Goal: Information Seeking & Learning: Find specific page/section

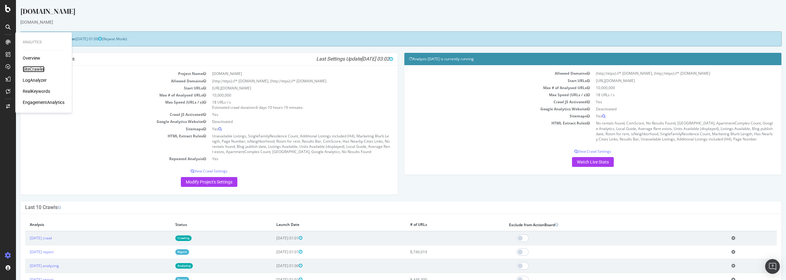
click at [39, 71] on div "SiteCrawler" at bounding box center [34, 69] width 22 height 6
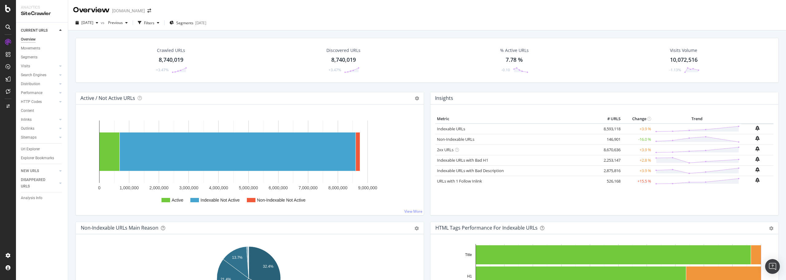
click at [168, 57] on div "8,740,019" at bounding box center [171, 60] width 25 height 8
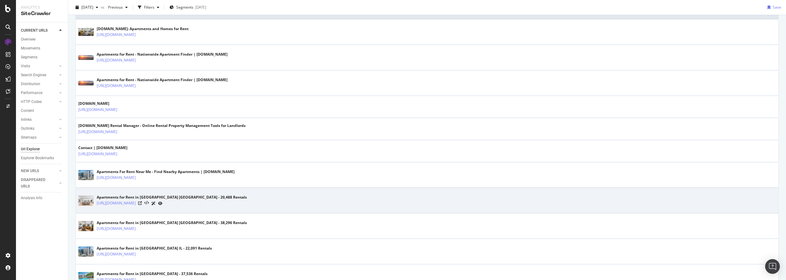
scroll to position [184, 0]
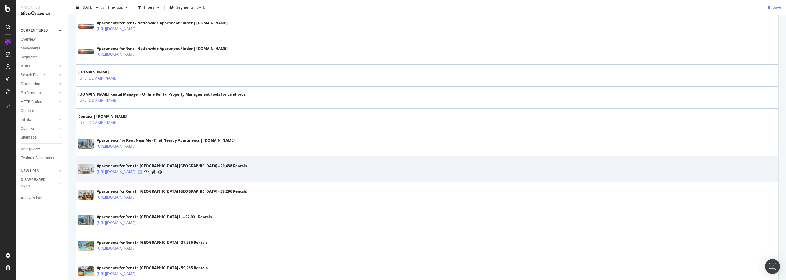
click at [142, 171] on icon at bounding box center [140, 172] width 4 height 4
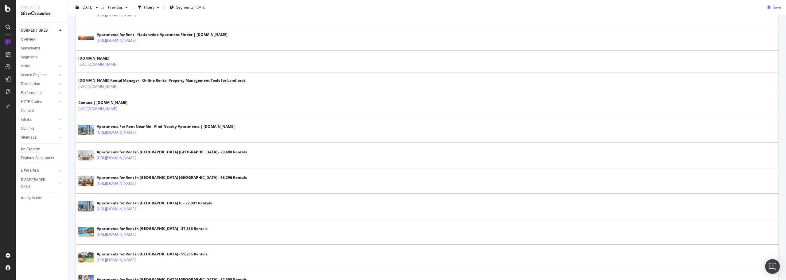
scroll to position [0, 0]
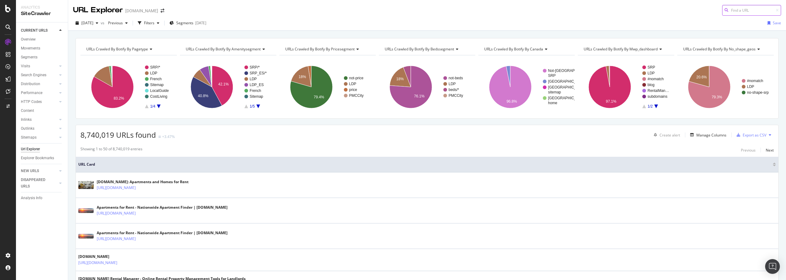
click at [741, 11] on input at bounding box center [751, 10] width 59 height 11
paste input "[GEOGRAPHIC_DATA]"
click at [728, 10] on input "Brooklyn-[GEOGRAPHIC_DATA]/" at bounding box center [751, 10] width 59 height 11
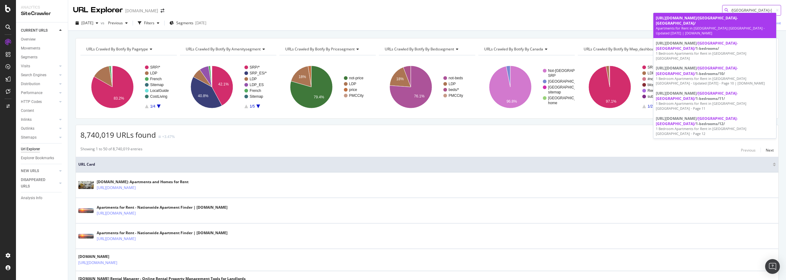
type input "/[GEOGRAPHIC_DATA]-[GEOGRAPHIC_DATA]/"
click at [743, 18] on div "[URL][DOMAIN_NAME] /[GEOGRAPHIC_DATA]-[GEOGRAPHIC_DATA]/" at bounding box center [715, 20] width 118 height 10
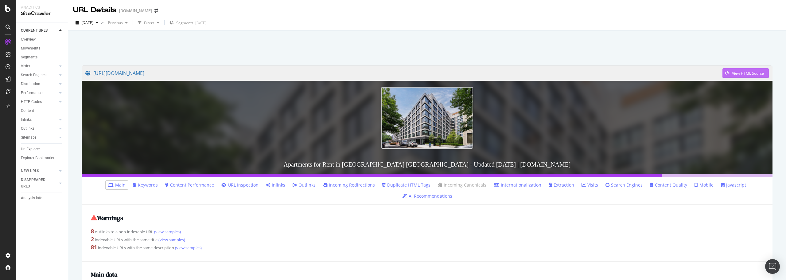
click at [736, 72] on div "View HTML Source" at bounding box center [748, 73] width 32 height 5
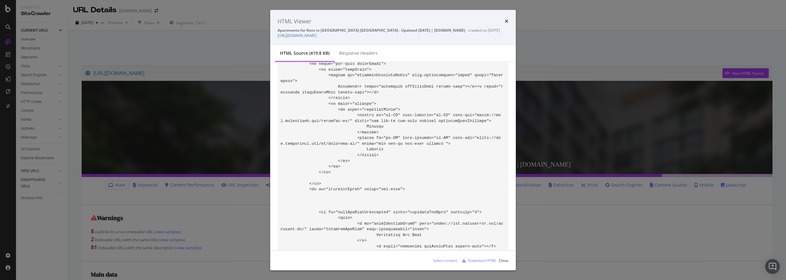
scroll to position [1198, 0]
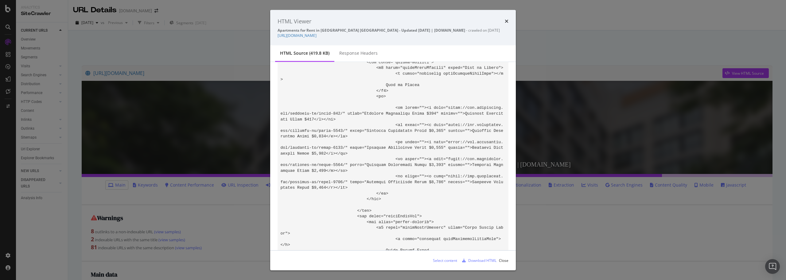
scroll to position [36284, 0]
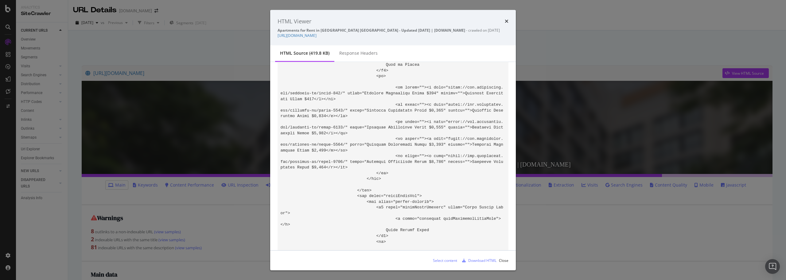
drag, startPoint x: 355, startPoint y: 119, endPoint x: 320, endPoint y: 177, distance: 68.3
copy code "Loremips dolors a consect ad elitse doeiusm, temp inci utlabor etd magnaali eni…"
click at [506, 22] on icon "times" at bounding box center [507, 21] width 4 height 5
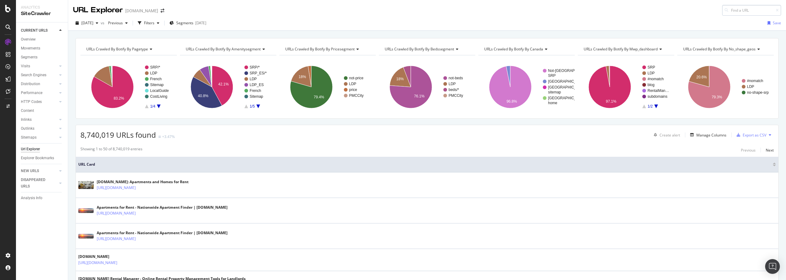
click at [732, 11] on input at bounding box center [751, 10] width 59 height 11
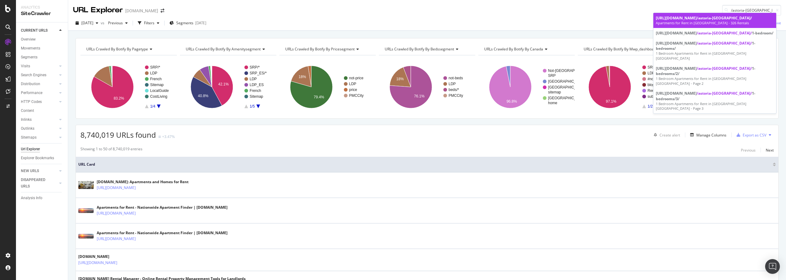
type input "/astoria-[GEOGRAPHIC_DATA]/"
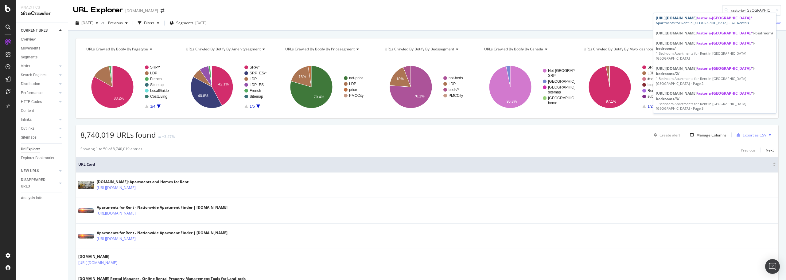
click at [710, 22] on div "Apartments for Rent in [GEOGRAPHIC_DATA] - 326 Rentals" at bounding box center [715, 23] width 118 height 5
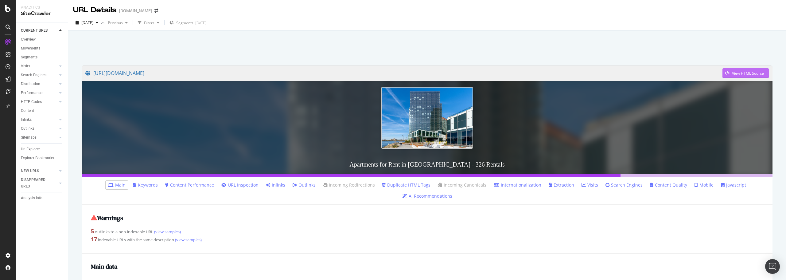
click at [736, 75] on div "View HTML Source" at bounding box center [748, 73] width 32 height 5
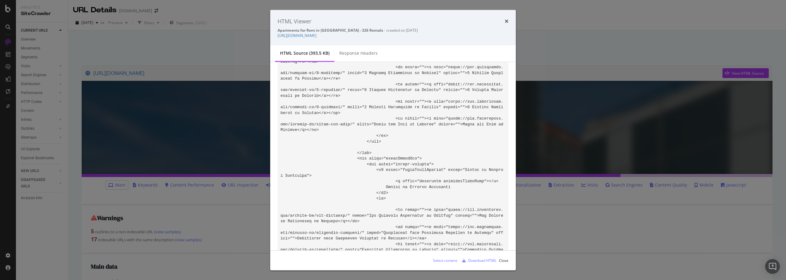
scroll to position [34162, 0]
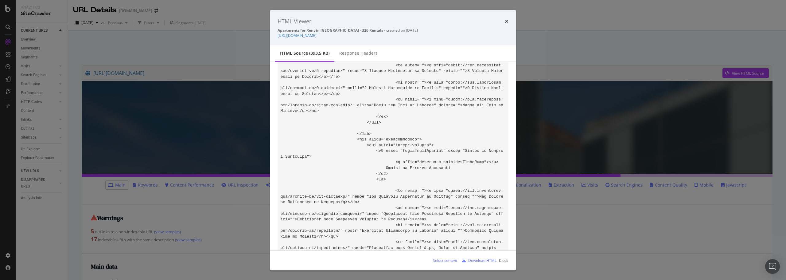
drag, startPoint x: 355, startPoint y: 89, endPoint x: 284, endPoint y: 168, distance: 106.6
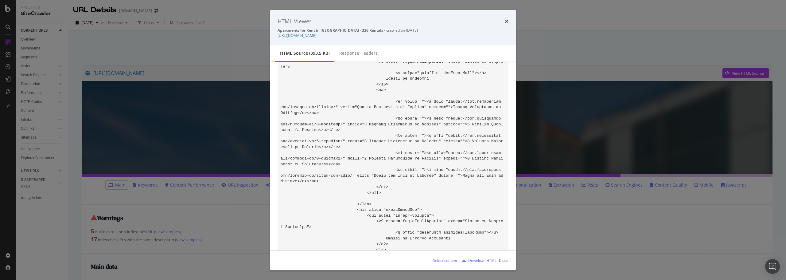
scroll to position [34070, 0]
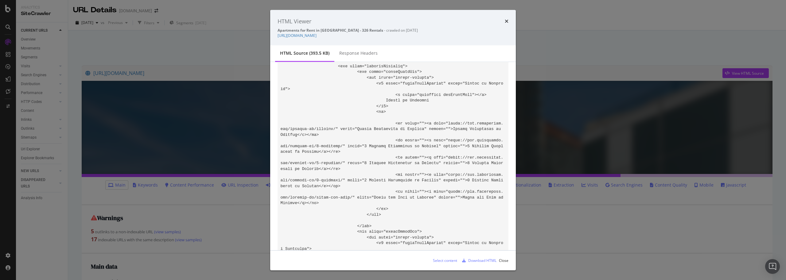
click at [509, 20] on div "HTML Viewer Apartments for Rent in [GEOGRAPHIC_DATA] [GEOGRAPHIC_DATA] - 326 Re…" at bounding box center [393, 28] width 246 height 36
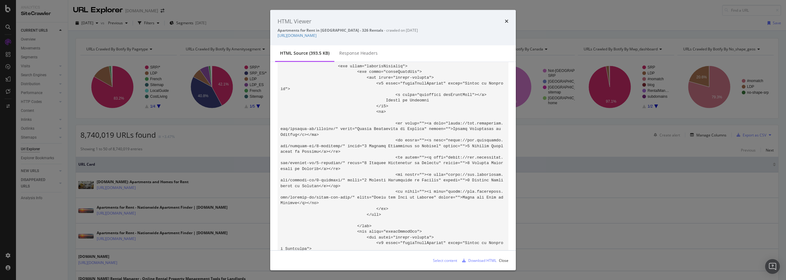
click at [505, 21] on icon "times" at bounding box center [507, 21] width 4 height 5
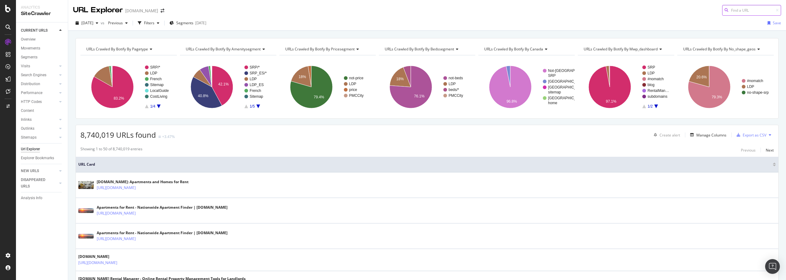
click at [740, 8] on input at bounding box center [751, 10] width 59 height 11
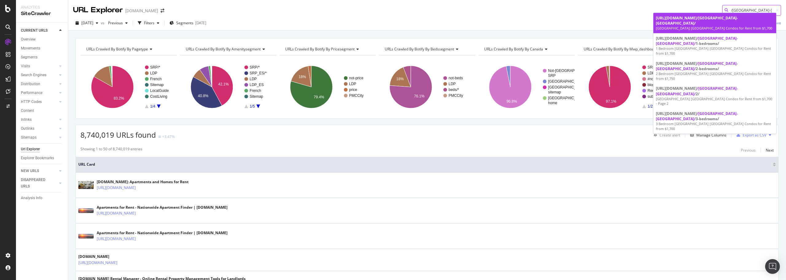
type input "/[GEOGRAPHIC_DATA]-[GEOGRAPHIC_DATA]/"
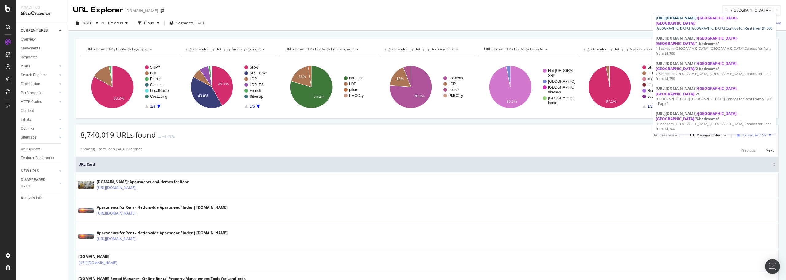
click at [721, 13] on div "[URL][DOMAIN_NAME] /[GEOGRAPHIC_DATA]-[GEOGRAPHIC_DATA]/ [GEOGRAPHIC_DATA] [GEO…" at bounding box center [714, 73] width 123 height 121
click at [724, 17] on div "[URL][DOMAIN_NAME] /[GEOGRAPHIC_DATA]-[GEOGRAPHIC_DATA]/" at bounding box center [715, 20] width 118 height 10
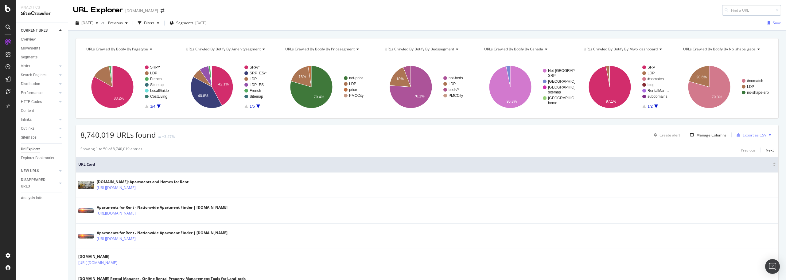
click at [728, 10] on input at bounding box center [751, 10] width 59 height 11
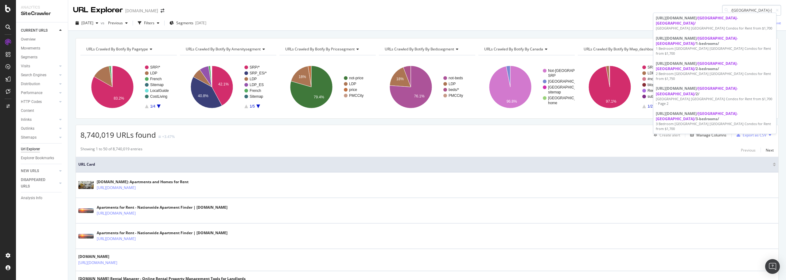
click at [726, 11] on input "/[GEOGRAPHIC_DATA]-[GEOGRAPHIC_DATA]/" at bounding box center [751, 10] width 59 height 11
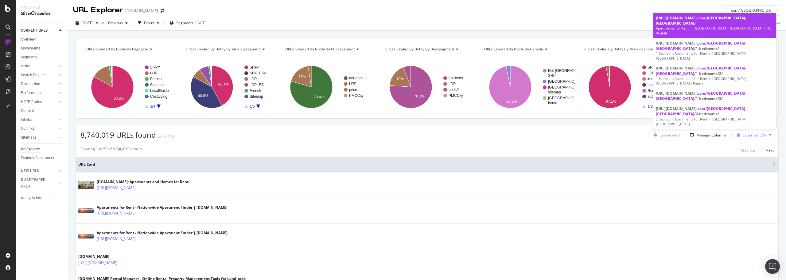
type input "com/[GEOGRAPHIC_DATA]-[GEOGRAPHIC_DATA]/"
click at [728, 26] on div "Apartments for Rent in [GEOGRAPHIC_DATA] [GEOGRAPHIC_DATA] - 413 Rentals" at bounding box center [715, 31] width 118 height 10
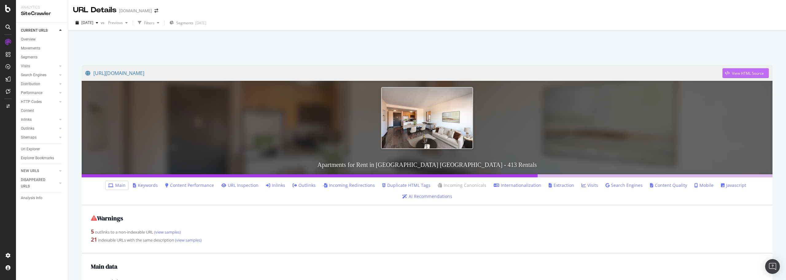
click at [732, 71] on div "View HTML Source" at bounding box center [748, 73] width 32 height 5
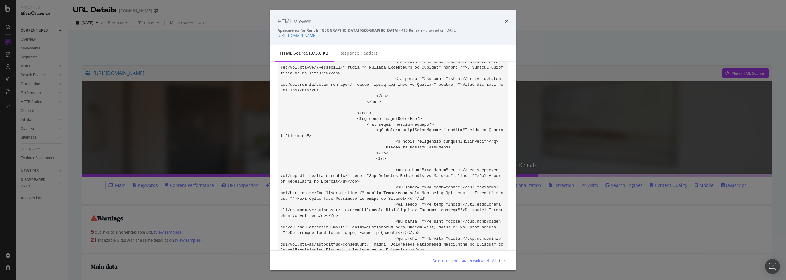
scroll to position [30903, 0]
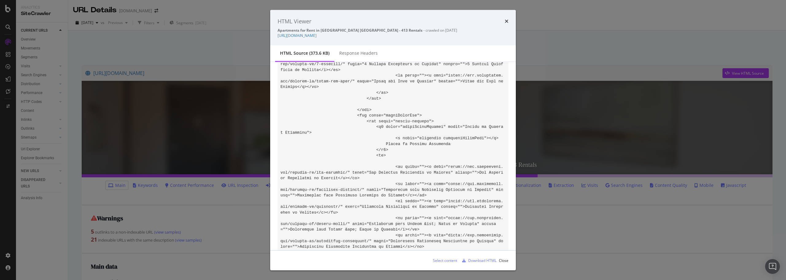
copy code "<l></i><d></s><a>Consect ad Elitse, Doe Temp, Incidid ut l etdolo magna aliquae…"
drag, startPoint x: 333, startPoint y: 150, endPoint x: 366, endPoint y: 225, distance: 82.2
click at [507, 21] on icon "times" at bounding box center [507, 21] width 4 height 5
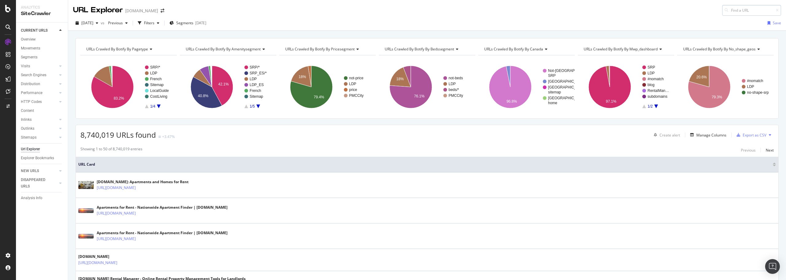
click at [740, 10] on input at bounding box center [751, 10] width 59 height 11
type input "f"
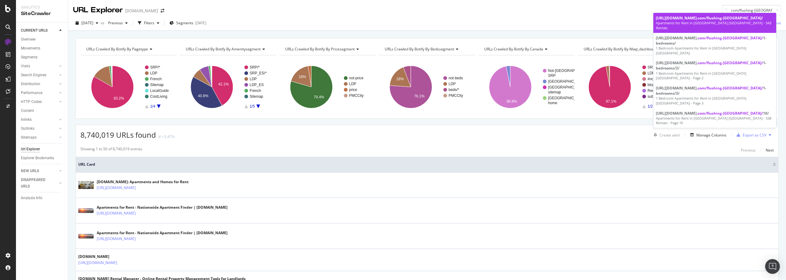
click at [720, 23] on div "Apartments for Rent in [GEOGRAPHIC_DATA] [GEOGRAPHIC_DATA] - 543 Rentals" at bounding box center [715, 26] width 118 height 10
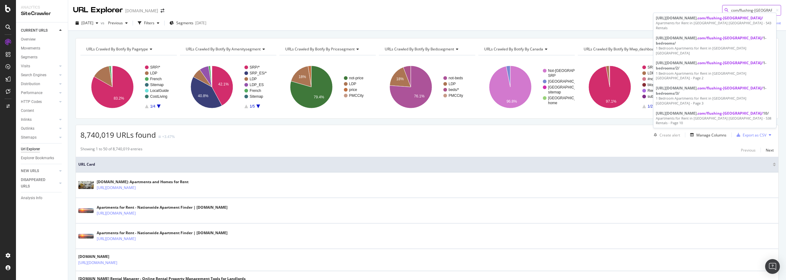
click at [738, 11] on input "com/flushing-[GEOGRAPHIC_DATA]/" at bounding box center [751, 10] width 59 height 11
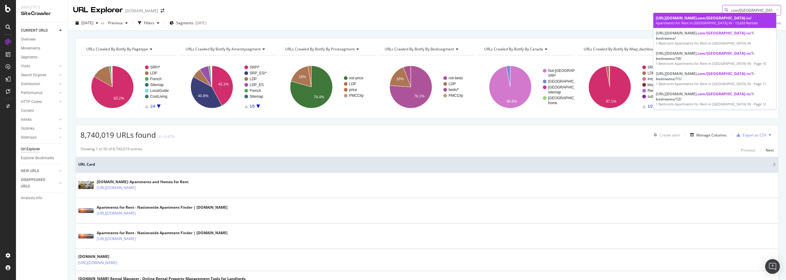
type input "com/[GEOGRAPHIC_DATA]-in/"
click at [733, 19] on span "com/[GEOGRAPHIC_DATA]-in/" at bounding box center [725, 17] width 54 height 5
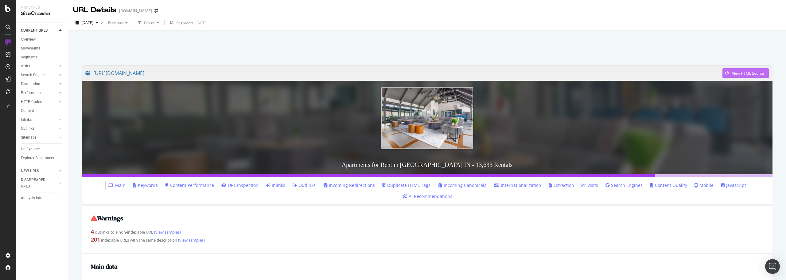
click at [746, 72] on div "View HTML Source" at bounding box center [748, 73] width 32 height 5
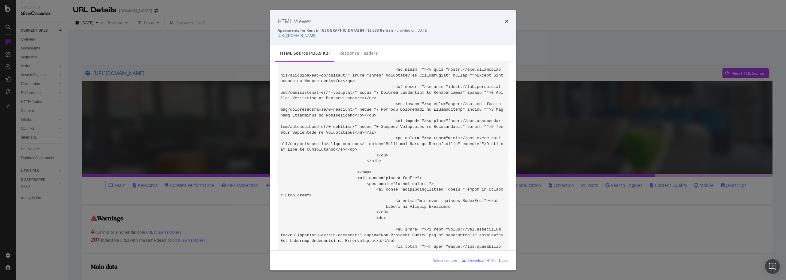
scroll to position [38983, 0]
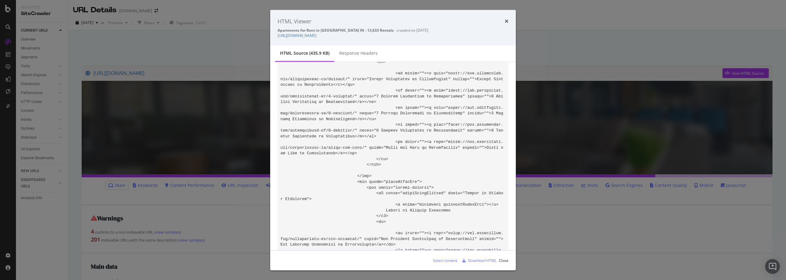
drag, startPoint x: 354, startPoint y: 118, endPoint x: 341, endPoint y: 216, distance: 98.9
copy code "Lo ips'do si ame cons adipi el seddoei te incididun ut Laboreetdolo, MA, ali en…"
click at [504, 22] on div "HTML Viewer" at bounding box center [393, 21] width 231 height 8
click at [504, 24] on div "HTML Viewer" at bounding box center [393, 21] width 231 height 8
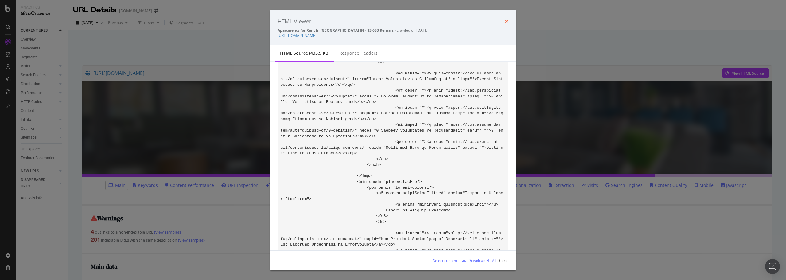
click at [508, 21] on icon "times" at bounding box center [507, 21] width 4 height 5
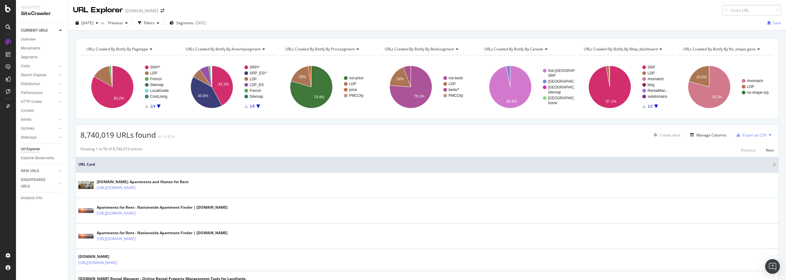
click at [730, 8] on input at bounding box center [751, 10] width 59 height 11
type input "com/[GEOGRAPHIC_DATA]-oh/"
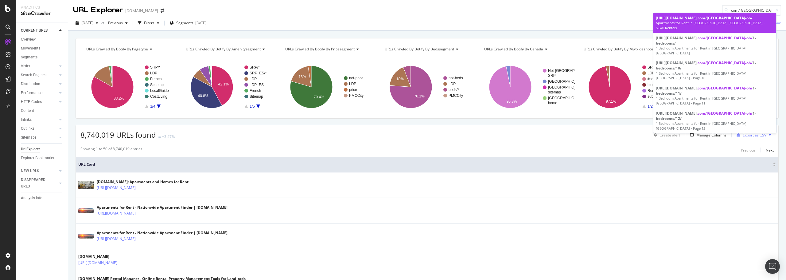
click at [713, 24] on div "Apartments for Rent in [GEOGRAPHIC_DATA] [GEOGRAPHIC_DATA] - 5,840 Rentals" at bounding box center [715, 26] width 118 height 10
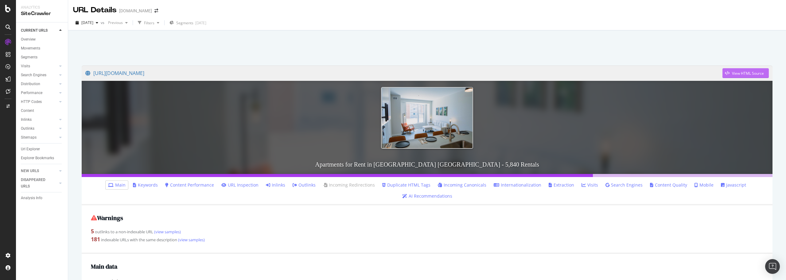
click at [744, 72] on div "View HTML Source" at bounding box center [748, 73] width 32 height 5
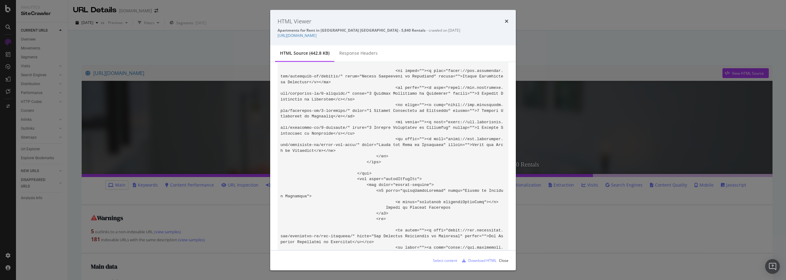
scroll to position [39028, 0]
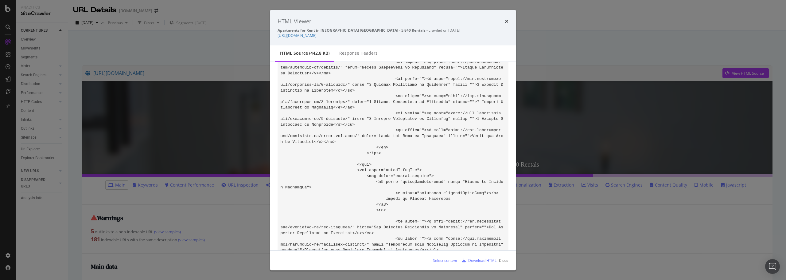
drag, startPoint x: 371, startPoint y: 119, endPoint x: 474, endPoint y: 228, distance: 150.5
copy code "Loremip do sit ametc ad Elit Sedd ei temporincidi Utla, Etdolorem al eni admini…"
click at [511, 53] on div "HTML source (442.8 KB) Response Headers" at bounding box center [393, 53] width 246 height 17
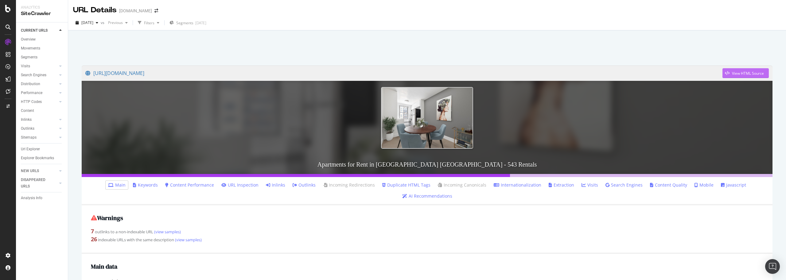
click at [758, 70] on div "View HTML Source" at bounding box center [743, 72] width 41 height 9
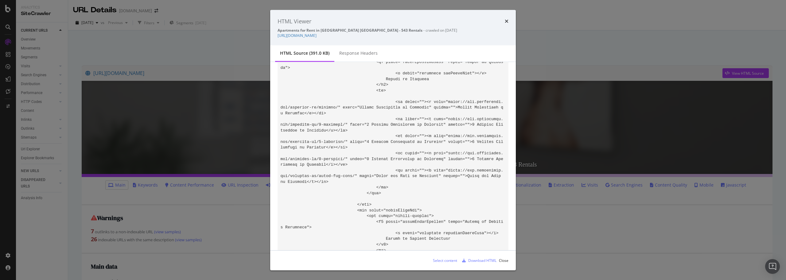
scroll to position [34040, 0]
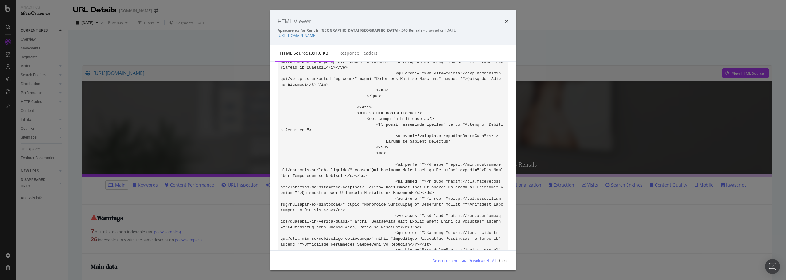
drag, startPoint x: 355, startPoint y: 119, endPoint x: 454, endPoint y: 200, distance: 128.3
copy code "Flushing, Queens, features both high-rise buildings and classic walk-up apartme…"
click at [506, 21] on icon "times" at bounding box center [507, 21] width 4 height 5
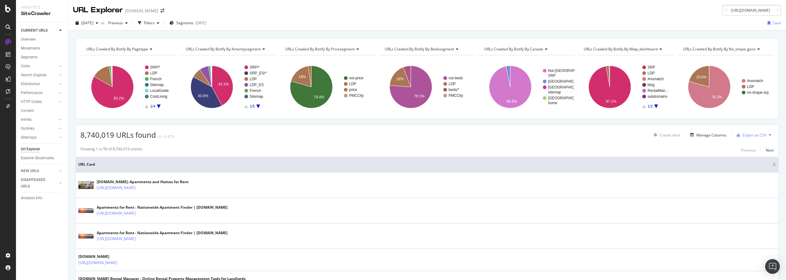
scroll to position [0, 32]
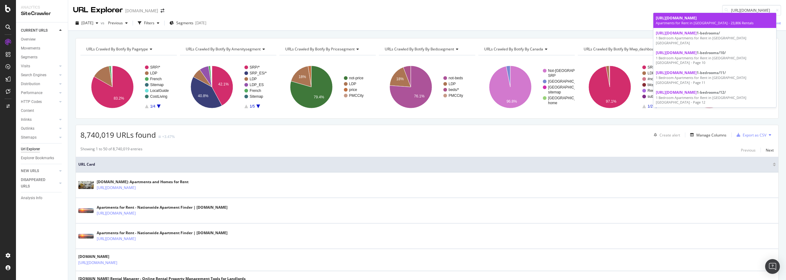
type input "https://www.apartments.com/charlotte-nc/"
click at [725, 21] on div "Apartments for Rent in Charlotte NC - 23,806 Rentals" at bounding box center [715, 23] width 118 height 5
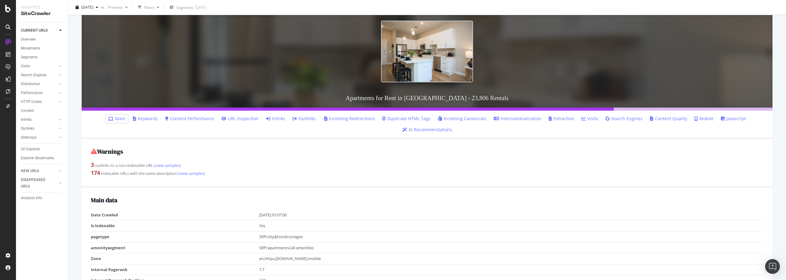
scroll to position [61, 0]
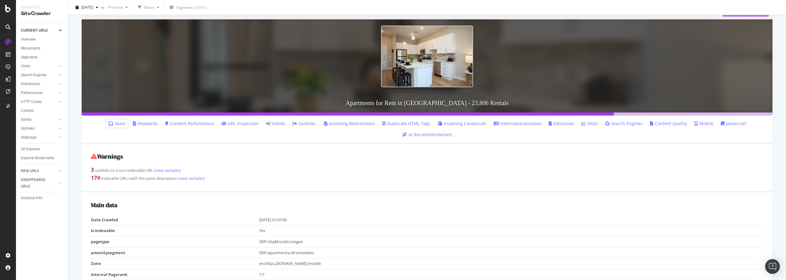
click at [749, 16] on div "View HTML Source" at bounding box center [743, 11] width 41 height 9
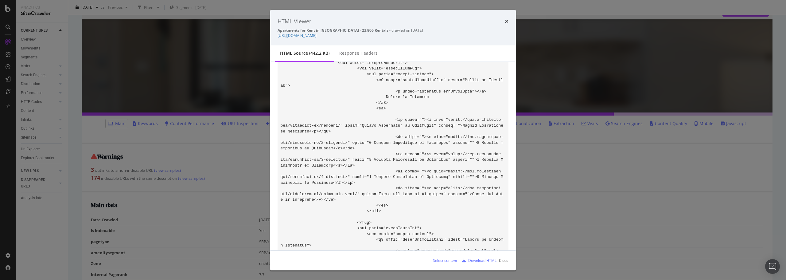
scroll to position [38994, 0]
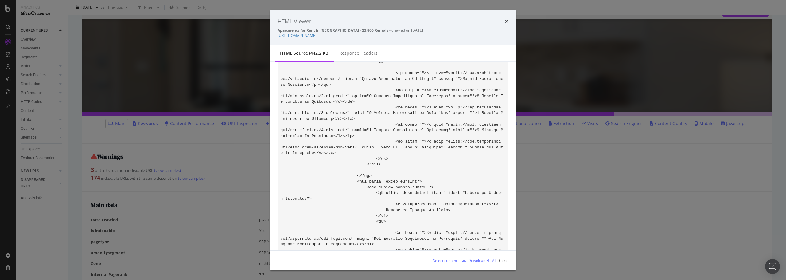
drag, startPoint x: 455, startPoint y: 119, endPoint x: 460, endPoint y: 169, distance: 50.0
